Goal: Information Seeking & Learning: Learn about a topic

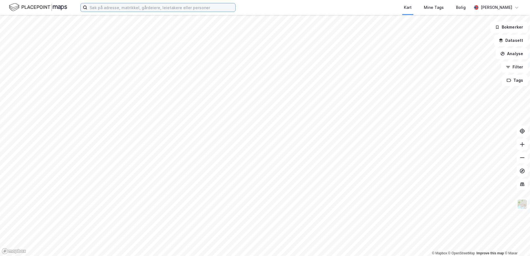
click at [98, 7] on input at bounding box center [161, 7] width 148 height 8
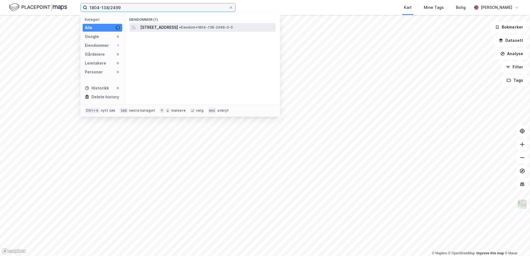
type input "1804-138/2499"
click at [219, 24] on div "[STREET_ADDRESS] • Eiendom • 1804-138-2499-0-0" at bounding box center [207, 27] width 134 height 7
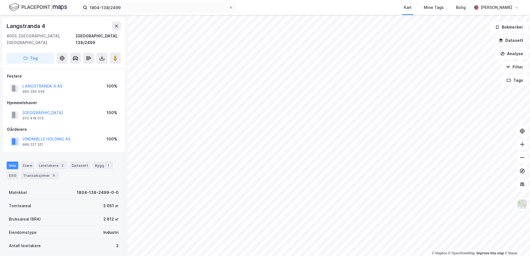
click at [501, 41] on icon "button" at bounding box center [501, 40] width 4 height 4
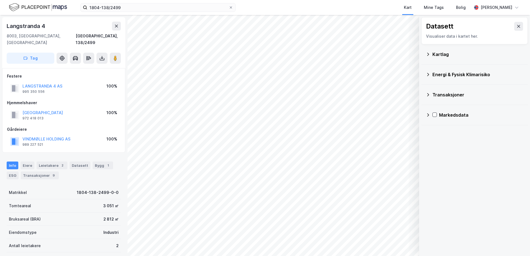
click at [430, 55] on icon at bounding box center [428, 54] width 4 height 4
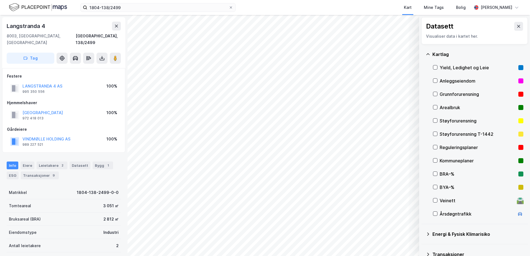
click at [442, 148] on div "Reguleringsplaner" at bounding box center [478, 147] width 77 height 7
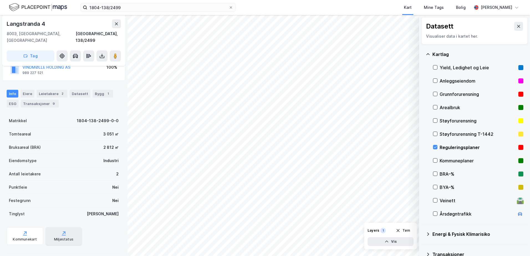
scroll to position [72, 0]
click at [28, 230] on div "Kommunekart" at bounding box center [25, 236] width 37 height 18
click at [434, 147] on icon at bounding box center [436, 147] width 4 height 4
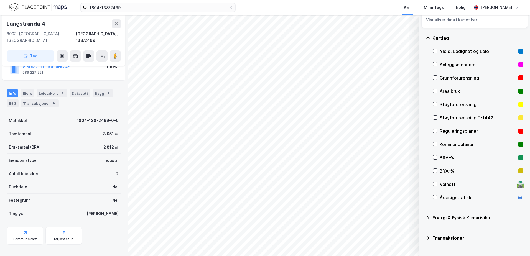
scroll to position [31, 0]
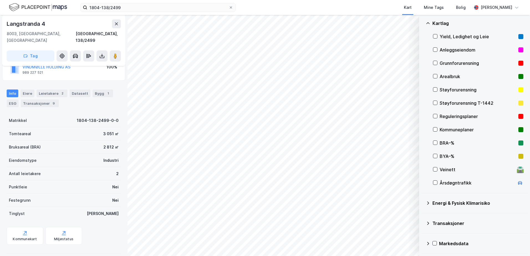
click at [430, 21] on icon at bounding box center [428, 23] width 4 height 4
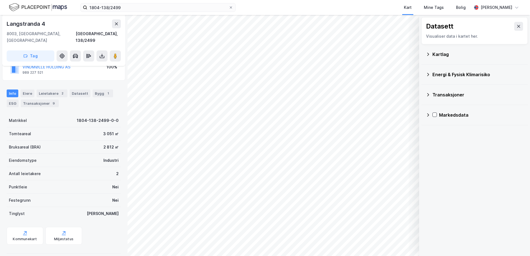
scroll to position [0, 0]
drag, startPoint x: 427, startPoint y: 74, endPoint x: 432, endPoint y: 76, distance: 5.5
click at [427, 74] on icon at bounding box center [428, 74] width 4 height 4
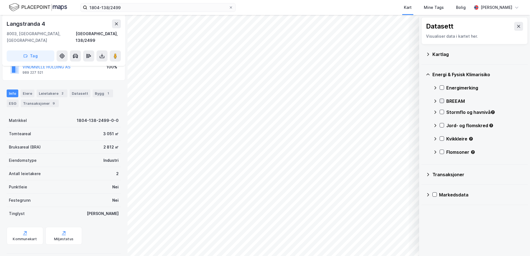
click at [443, 100] on icon at bounding box center [442, 101] width 4 height 4
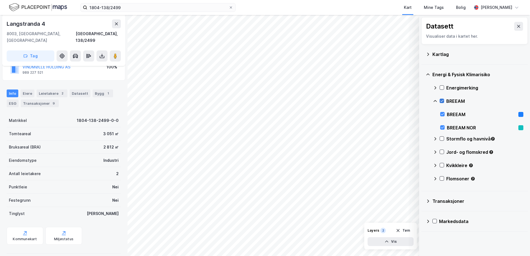
click at [443, 100] on icon at bounding box center [442, 101] width 4 height 4
click at [444, 138] on icon at bounding box center [442, 139] width 4 height 4
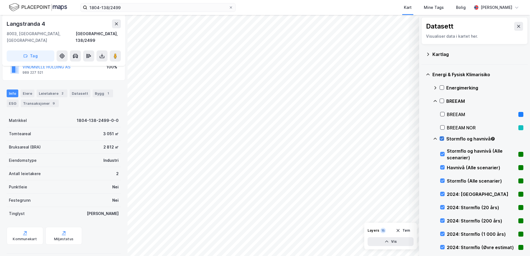
click at [444, 138] on div "Stormflo og havnivå" at bounding box center [478, 141] width 90 height 13
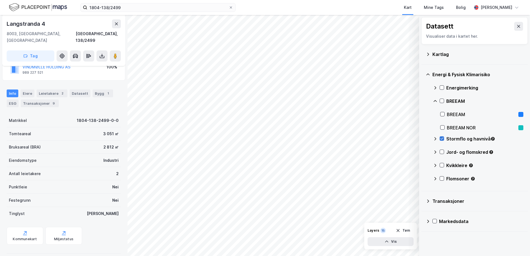
click at [443, 138] on icon at bounding box center [442, 139] width 3 height 2
click at [442, 152] on icon at bounding box center [442, 152] width 4 height 4
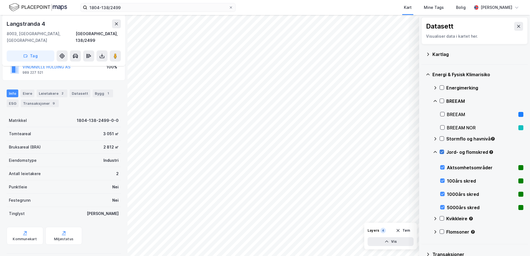
click at [442, 152] on icon at bounding box center [442, 152] width 4 height 4
click at [435, 152] on icon at bounding box center [435, 152] width 4 height 4
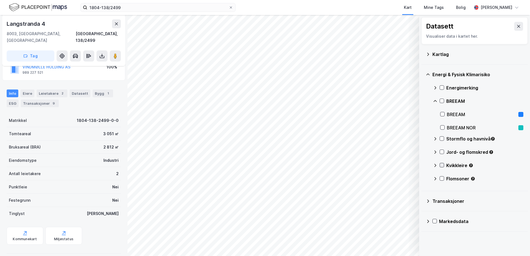
click at [442, 164] on icon at bounding box center [442, 165] width 4 height 4
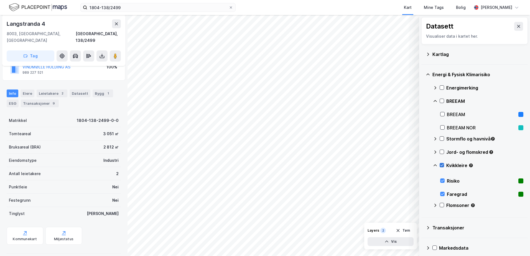
click at [442, 165] on icon at bounding box center [442, 165] width 4 height 4
click at [435, 165] on icon at bounding box center [435, 165] width 4 height 4
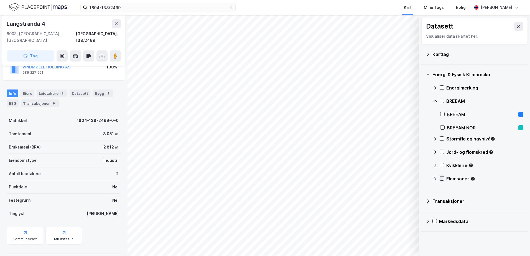
click at [443, 177] on icon at bounding box center [442, 179] width 4 height 4
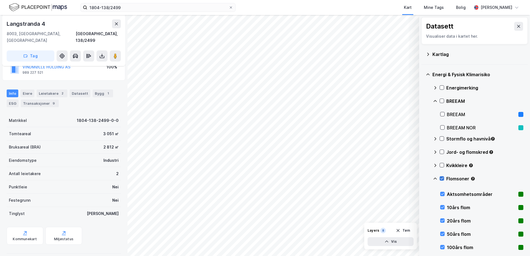
click at [443, 178] on icon at bounding box center [442, 179] width 3 height 2
